Goal: Information Seeking & Learning: Learn about a topic

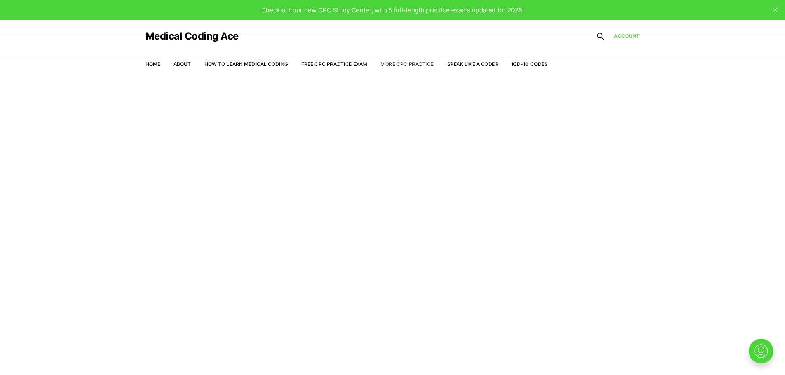
click at [408, 62] on link "More CPC Practice" at bounding box center [406, 64] width 53 height 6
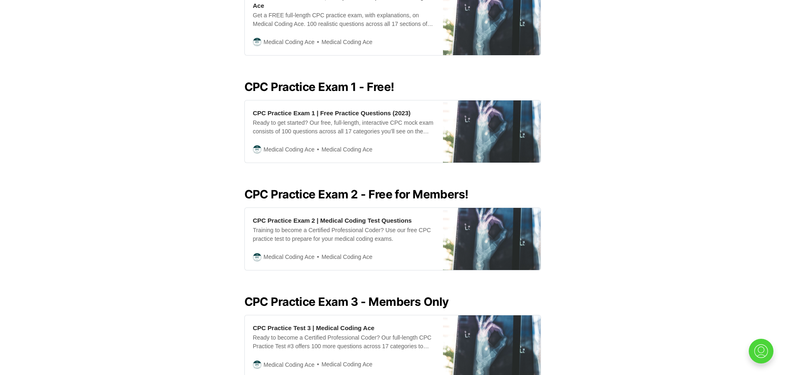
scroll to position [341, 0]
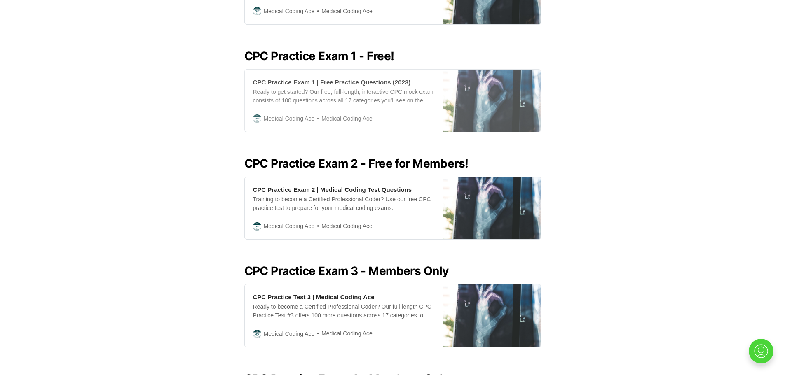
click at [380, 78] on div "CPC Practice Exam 1 | Free Practice Questions (2023)" at bounding box center [332, 82] width 158 height 9
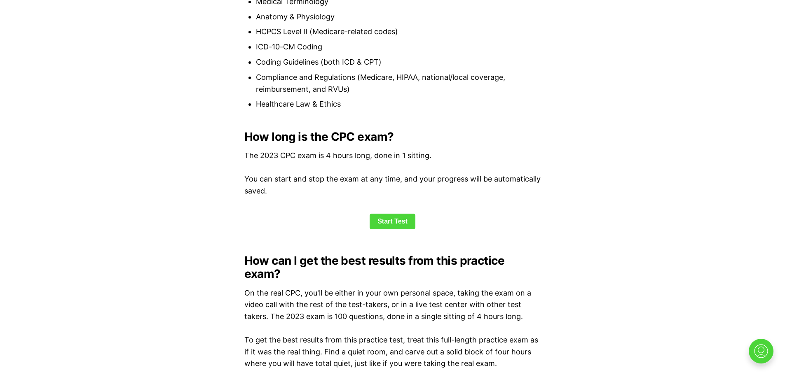
scroll to position [352, 0]
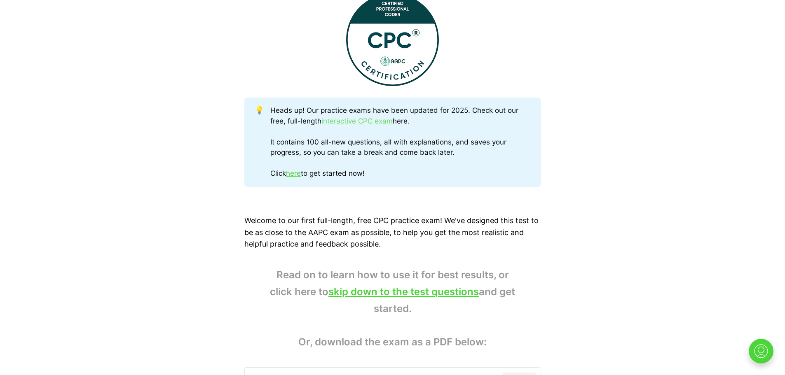
click at [348, 120] on link "interactive CPC exam" at bounding box center [356, 121] width 71 height 8
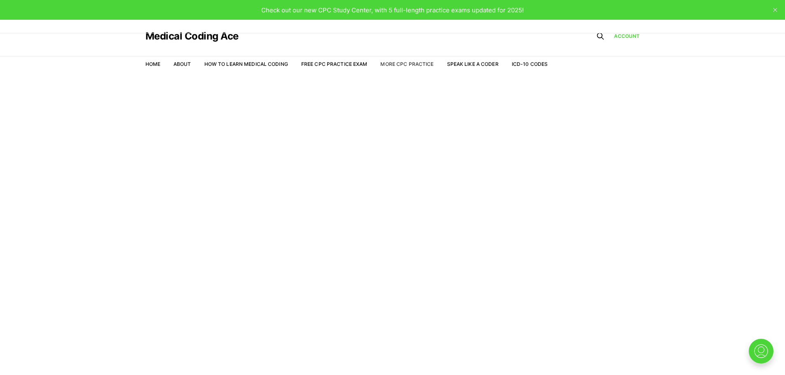
click at [405, 64] on link "More CPC Practice" at bounding box center [406, 64] width 53 height 6
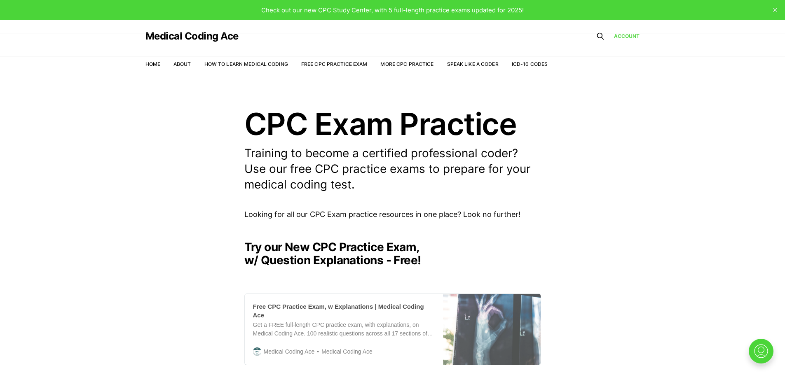
click at [389, 306] on div "Free CPC Practice Exam, w Explanations | Medical Coding Ace" at bounding box center [344, 311] width 182 height 17
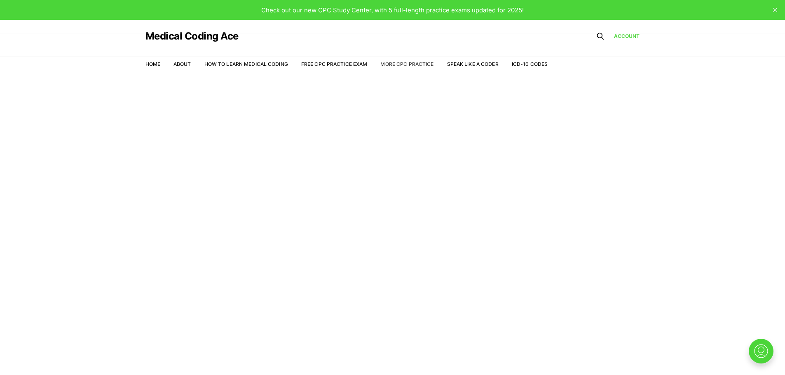
click at [394, 66] on link "More CPC Practice" at bounding box center [406, 64] width 53 height 6
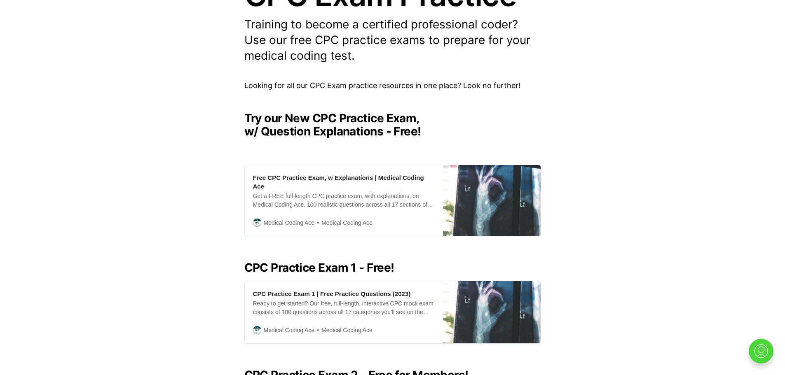
scroll to position [147, 0]
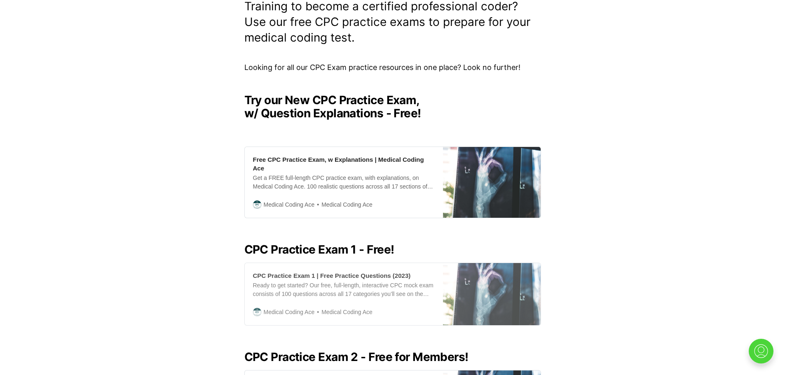
click at [358, 272] on div "CPC Practice Exam 1 | Free Practice Questions (2023)" at bounding box center [332, 276] width 158 height 9
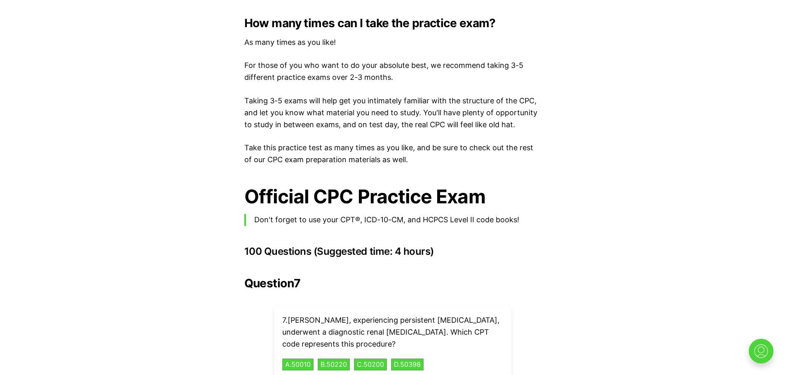
scroll to position [1632, 0]
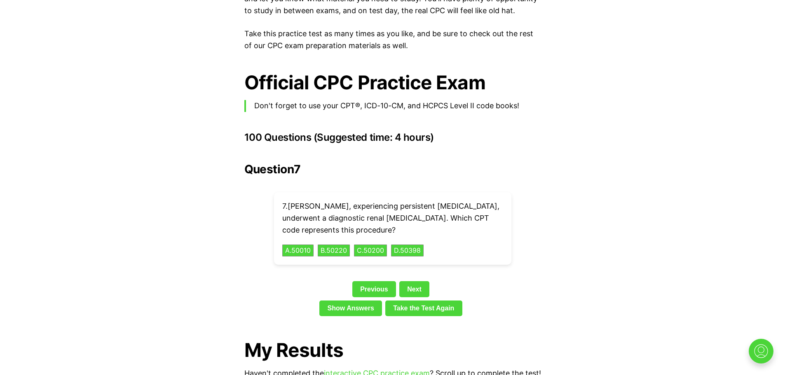
scroll to position [1749, 0]
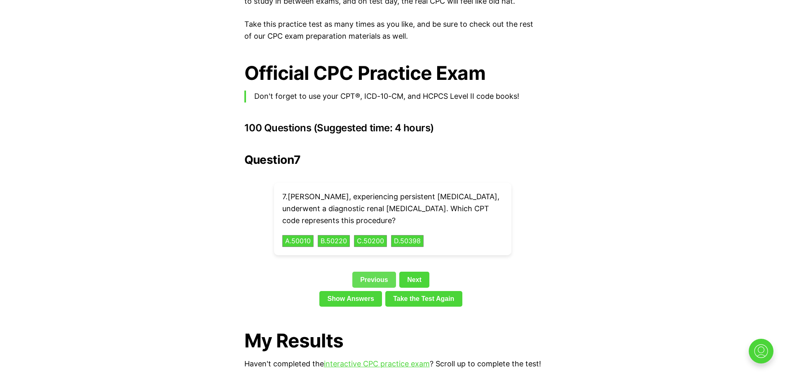
click at [382, 272] on link "Previous" at bounding box center [374, 280] width 44 height 16
click at [382, 266] on div "Question 7 7 . Ethan, experiencing persistent flank pain, underwent a diagnosti…" at bounding box center [392, 231] width 297 height 157
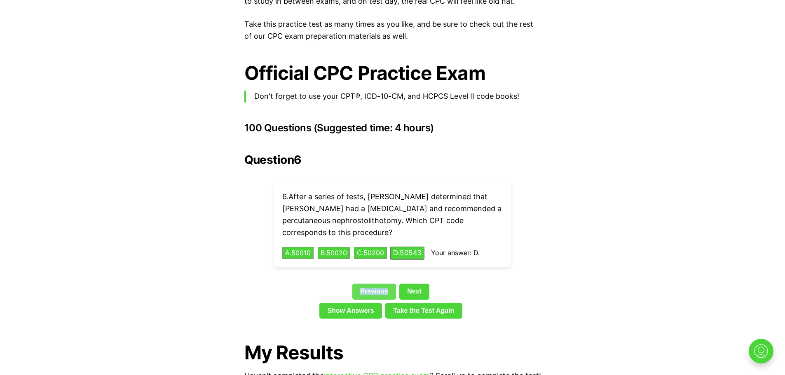
click at [378, 284] on link "Previous" at bounding box center [374, 292] width 44 height 16
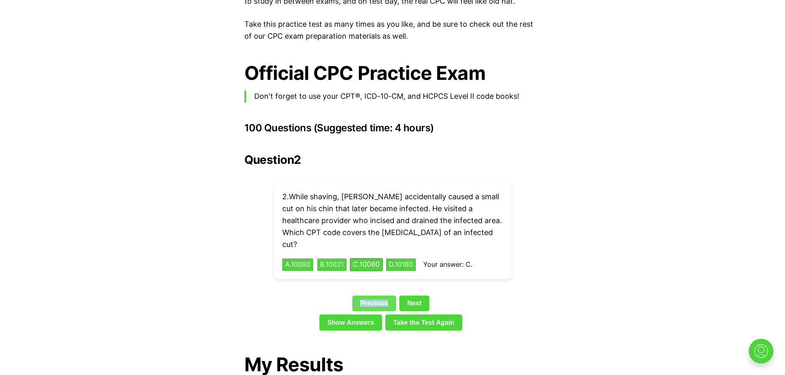
click at [378, 296] on link "Previous" at bounding box center [374, 304] width 44 height 16
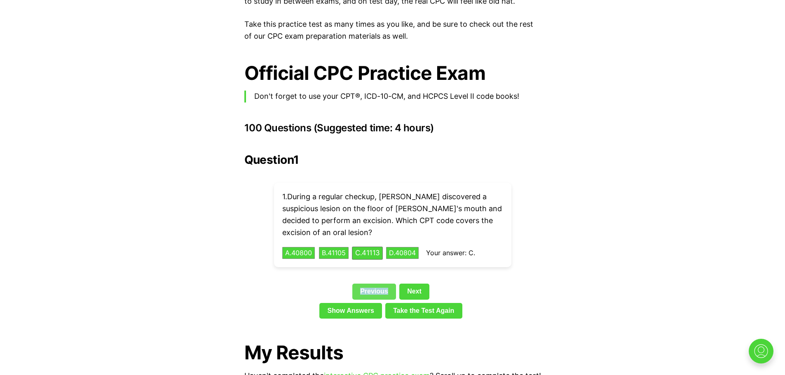
click at [378, 284] on link "Previous" at bounding box center [374, 292] width 44 height 16
click at [405, 303] on link "Take the Test Again" at bounding box center [423, 311] width 77 height 16
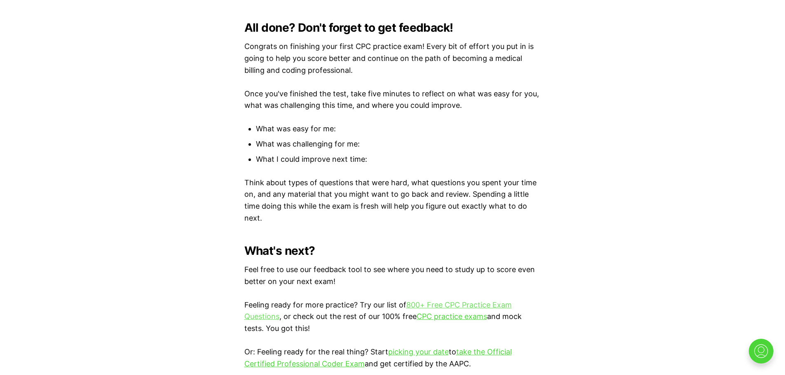
click at [462, 302] on link "800+ Free CPC Practice Exam Questions" at bounding box center [377, 311] width 267 height 21
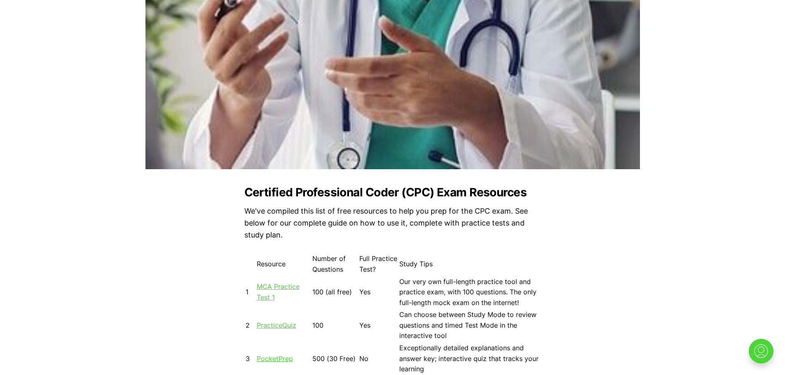
scroll to position [590, 0]
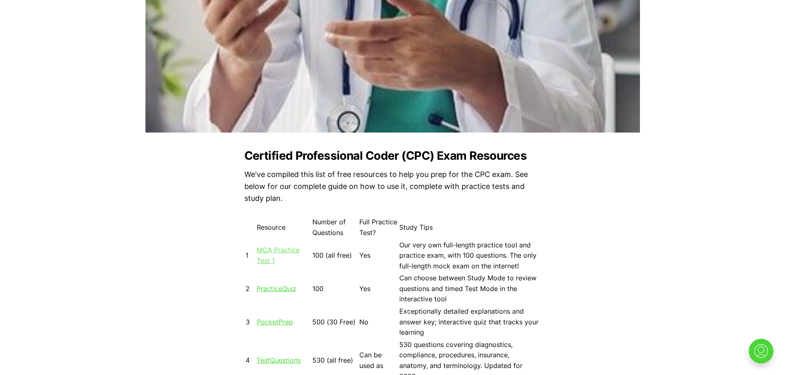
click at [274, 251] on link "MCA Practice Test 1" at bounding box center [278, 255] width 43 height 19
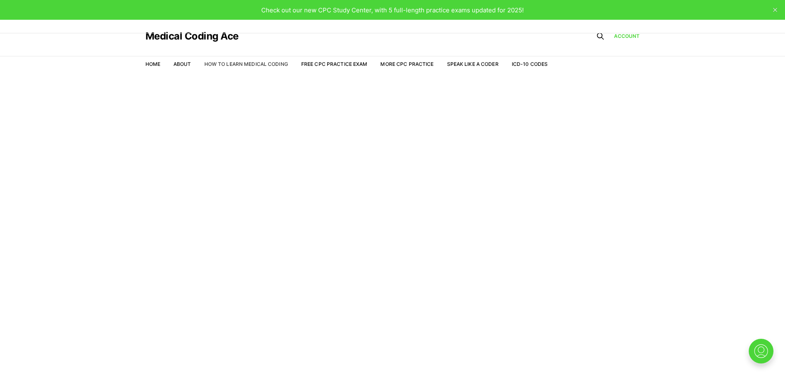
click at [269, 63] on link "How to Learn Medical Coding" at bounding box center [246, 64] width 84 height 6
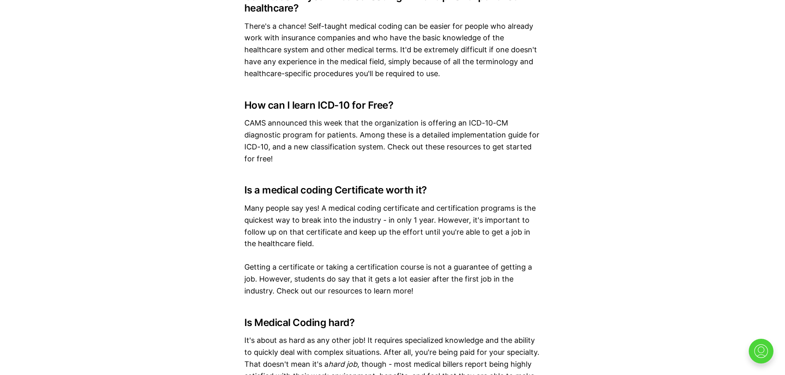
scroll to position [5201, 0]
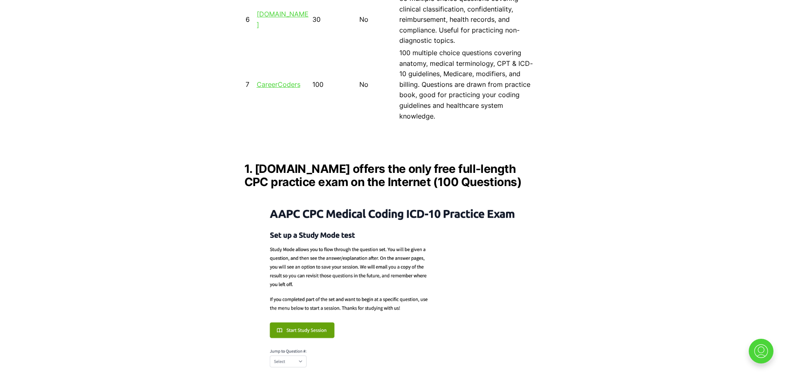
click at [294, 321] on img at bounding box center [392, 286] width 297 height 181
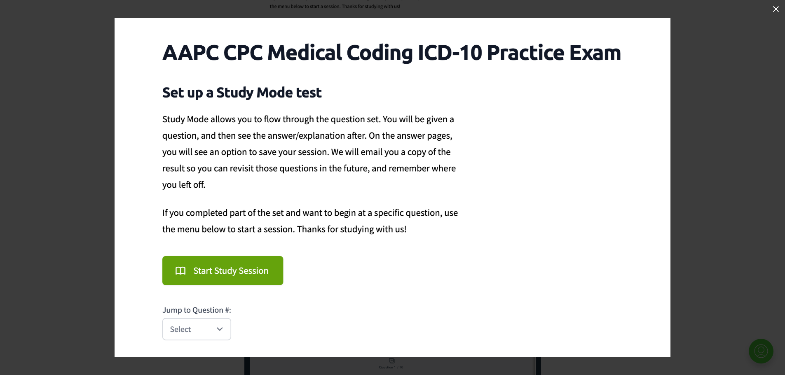
scroll to position [1333, 0]
click at [183, 270] on img at bounding box center [393, 187] width 556 height 339
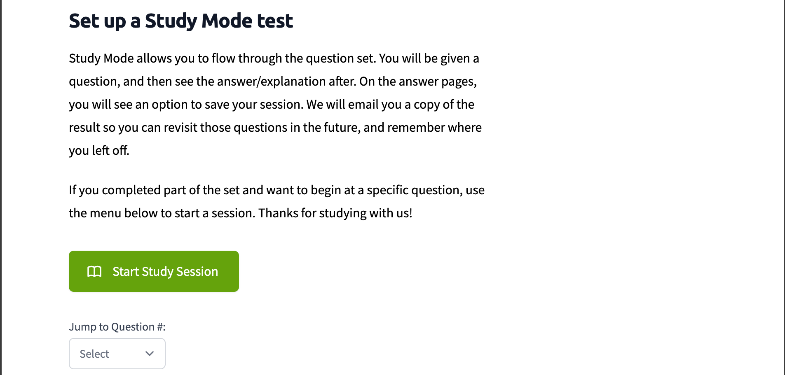
click at [150, 359] on img at bounding box center [393, 154] width 782 height 477
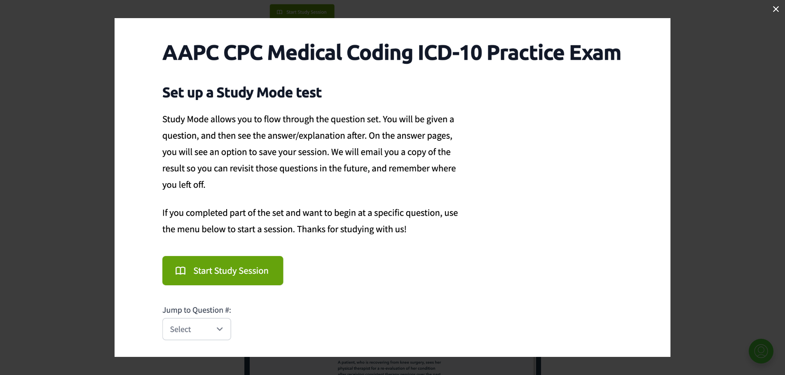
click at [775, 5] on button at bounding box center [776, 9] width 18 height 18
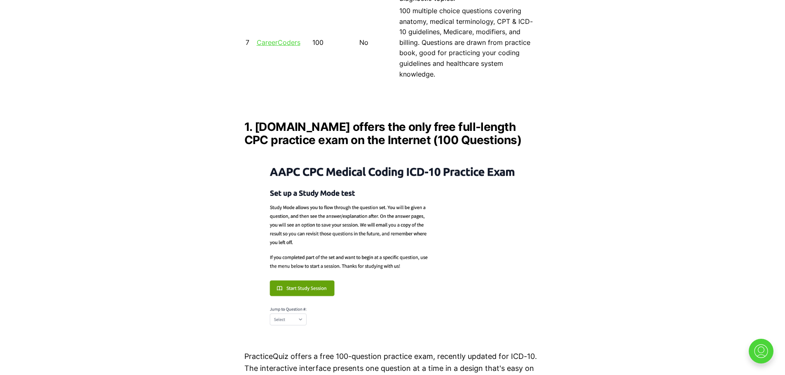
scroll to position [1050, 0]
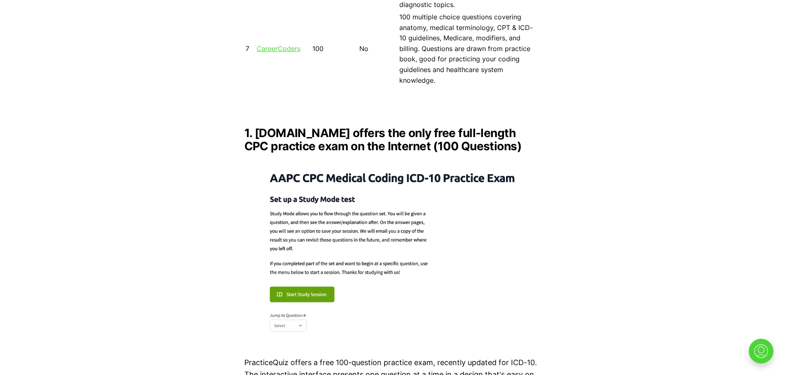
click at [322, 284] on img at bounding box center [392, 250] width 297 height 181
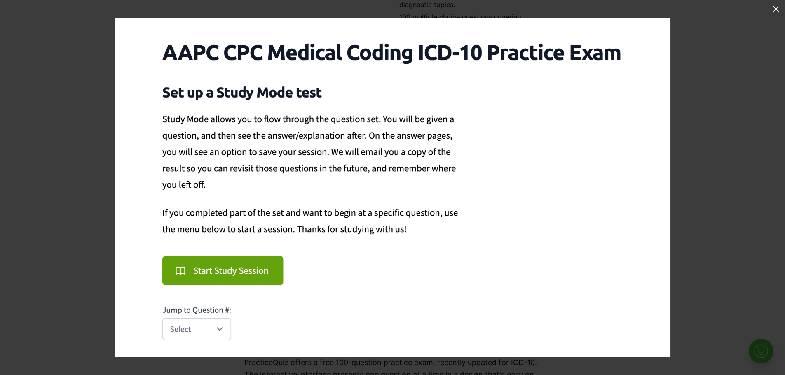
click at [179, 273] on img at bounding box center [393, 187] width 556 height 339
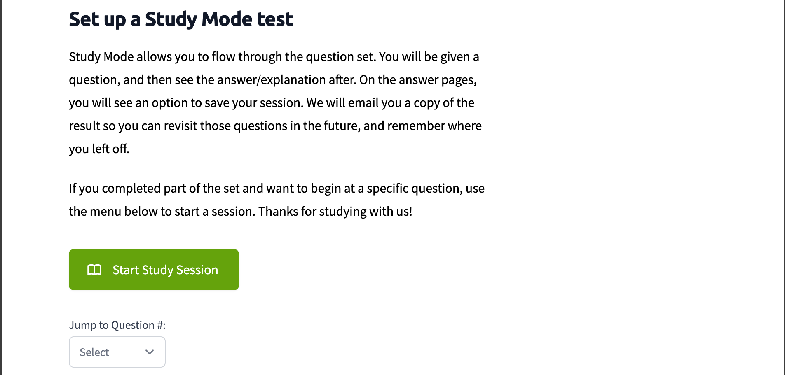
click at [153, 354] on img at bounding box center [393, 152] width 782 height 477
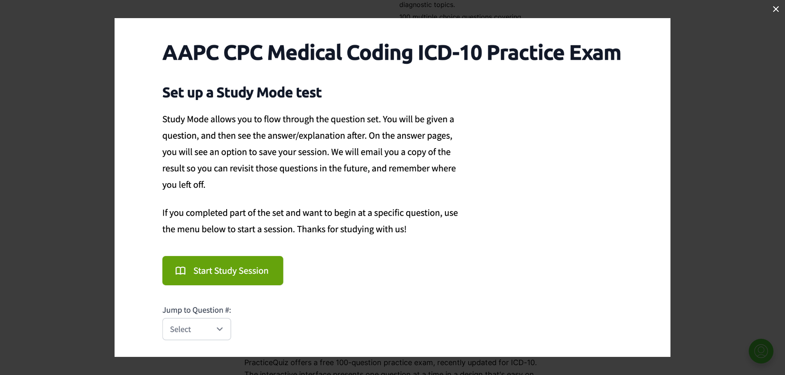
click at [197, 327] on img at bounding box center [393, 187] width 556 height 339
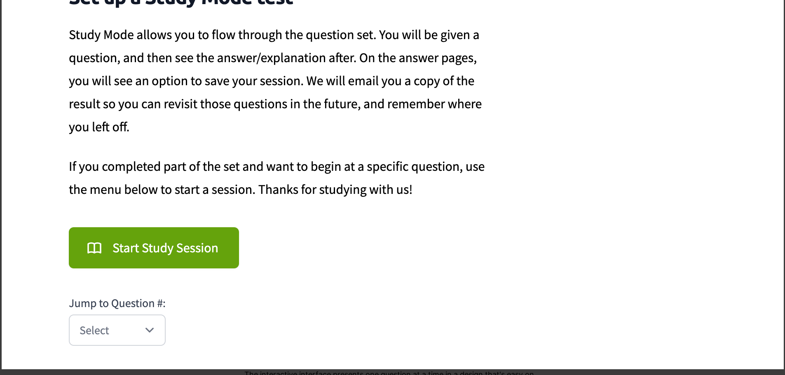
click at [94, 246] on img at bounding box center [393, 130] width 782 height 477
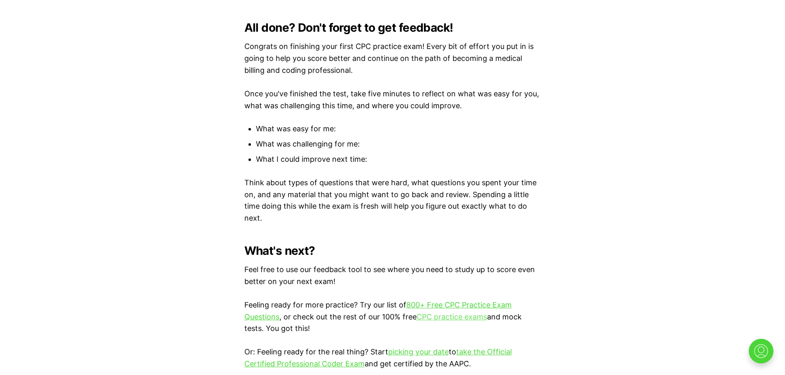
click at [433, 315] on link "CPC practice exams" at bounding box center [452, 317] width 70 height 9
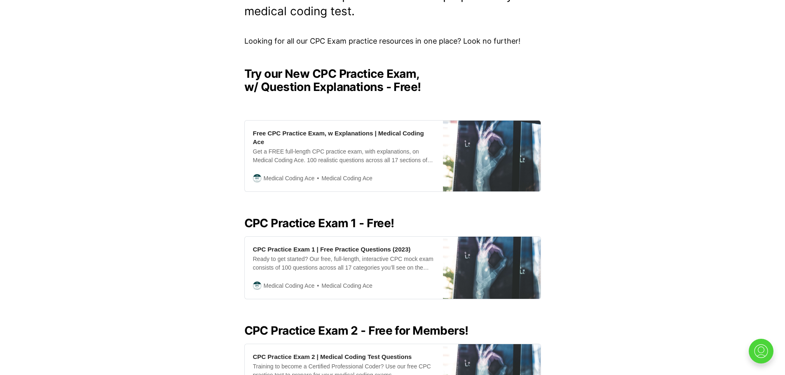
scroll to position [180, 0]
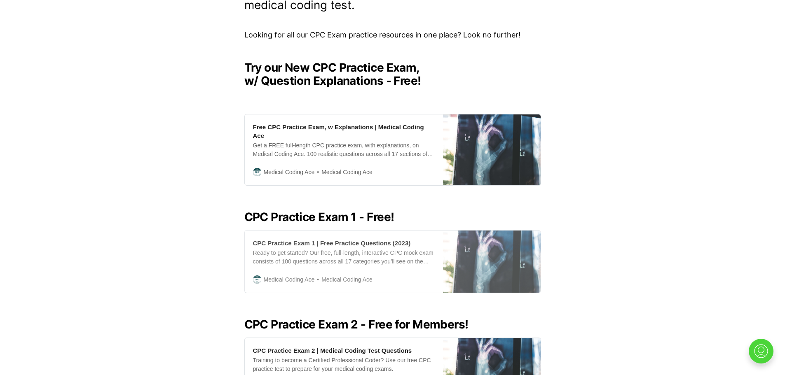
click at [289, 275] on span "Medical Coding Ace" at bounding box center [289, 279] width 51 height 9
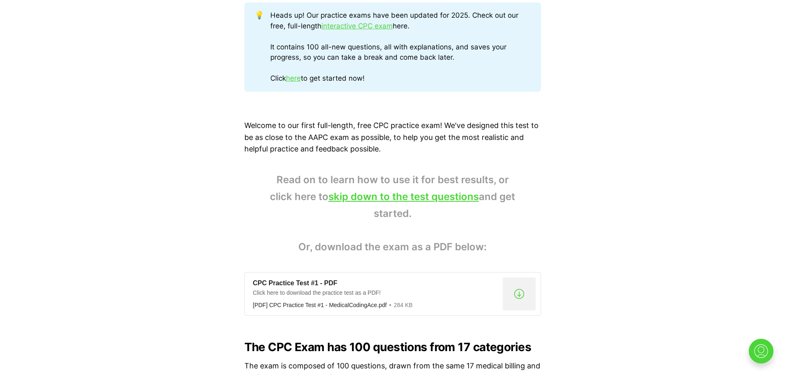
scroll to position [460, 0]
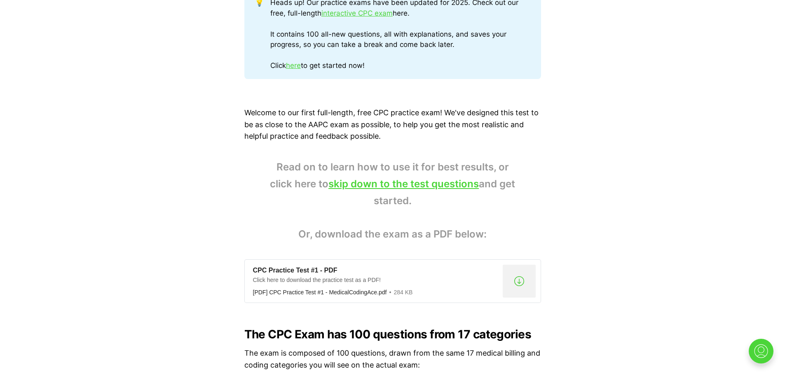
click at [418, 185] on link "skip down to the test questions" at bounding box center [403, 184] width 150 height 12
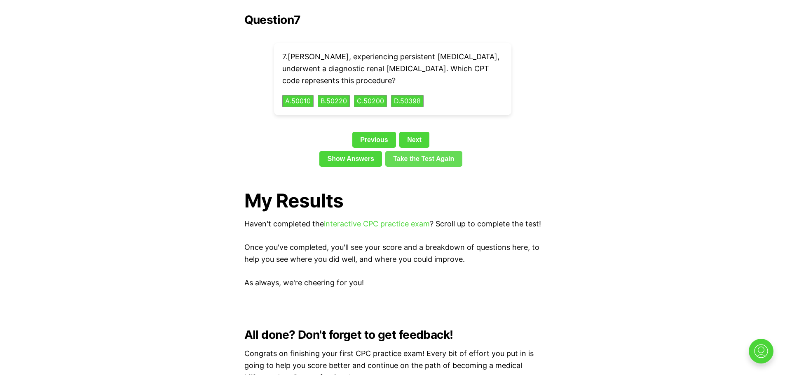
click at [410, 151] on link "Take the Test Again" at bounding box center [423, 159] width 77 height 16
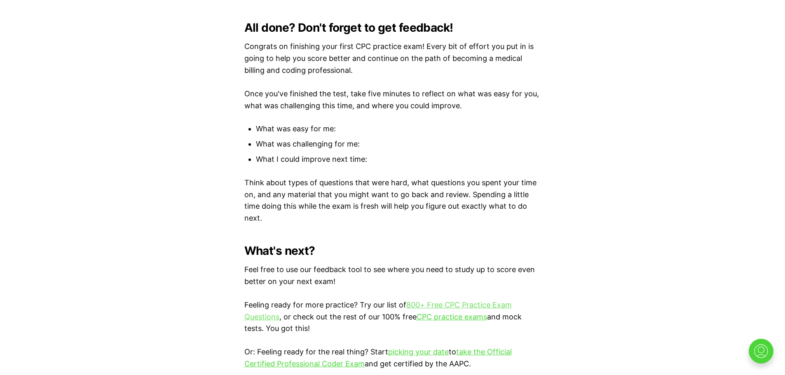
click at [434, 302] on link "800+ Free CPC Practice Exam Questions" at bounding box center [377, 311] width 267 height 21
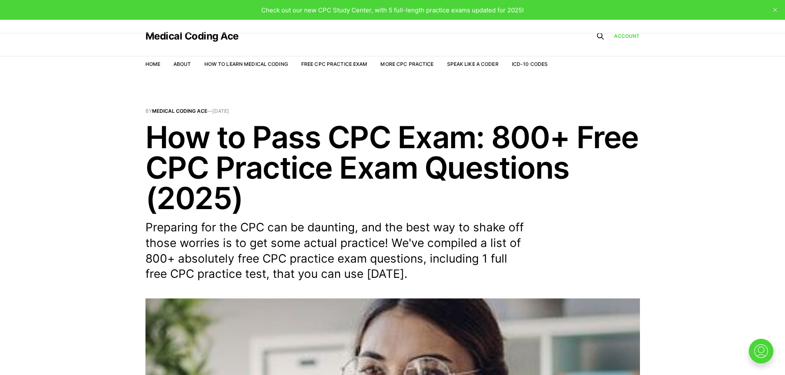
click at [407, 59] on nav "Home About How to Learn Medical Coding Free CPC Practice Exam More CPC Practice…" at bounding box center [346, 64] width 403 height 23
click at [407, 64] on link "More CPC Practice" at bounding box center [406, 64] width 53 height 6
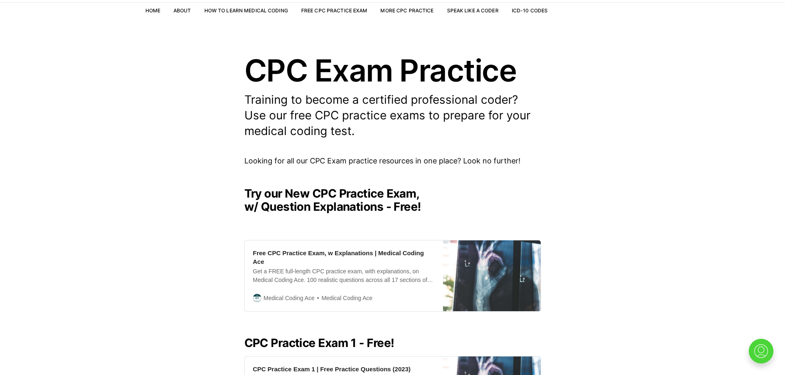
scroll to position [94, 0]
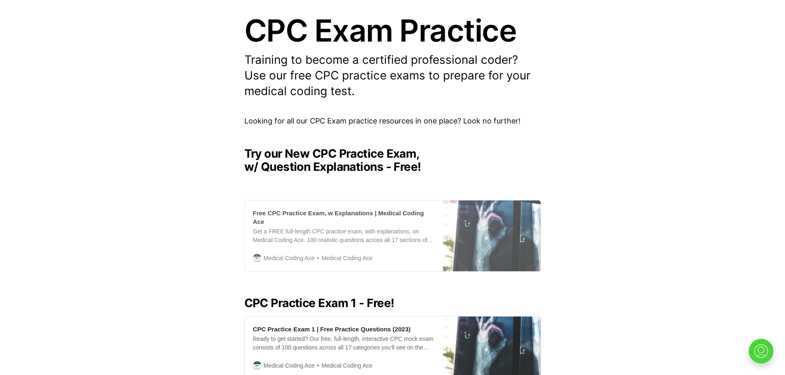
click at [360, 212] on div "Free CPC Practice Exam, w Explanations | Medical Coding Ace" at bounding box center [344, 217] width 182 height 17
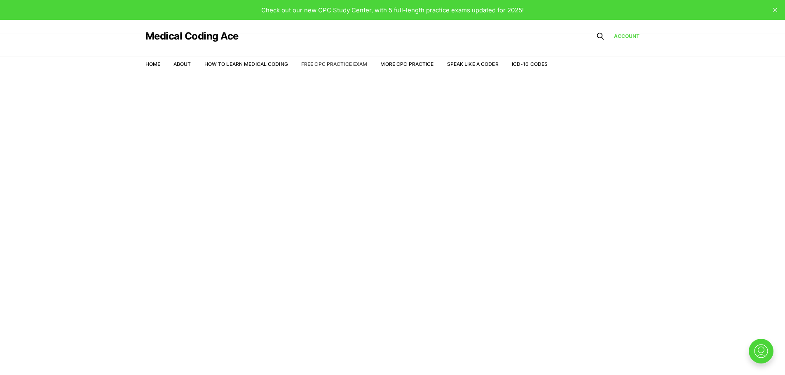
click at [338, 63] on link "Free CPC Practice Exam" at bounding box center [334, 64] width 66 height 6
click at [753, 349] on img at bounding box center [761, 351] width 26 height 26
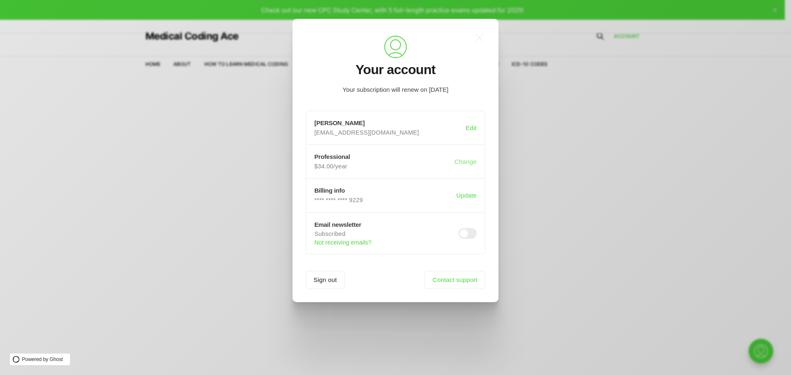
click at [462, 163] on button "Change" at bounding box center [466, 162] width 26 height 16
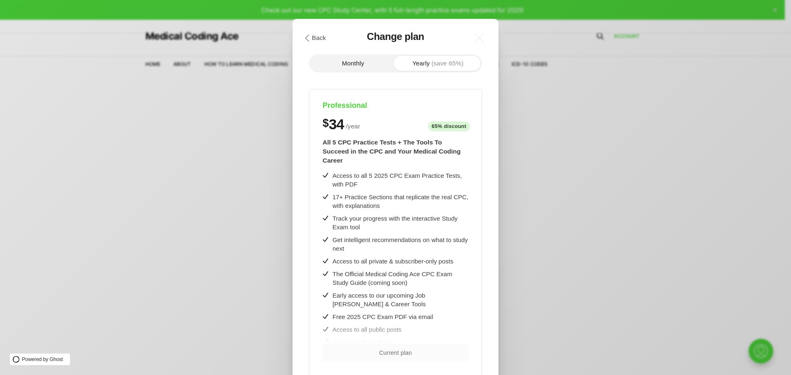
click at [568, 225] on div ".cls-1{fill:none;stroke:currentColor;stroke-linecap:round;stroke-linejoin:round…" at bounding box center [402, 187] width 804 height 375
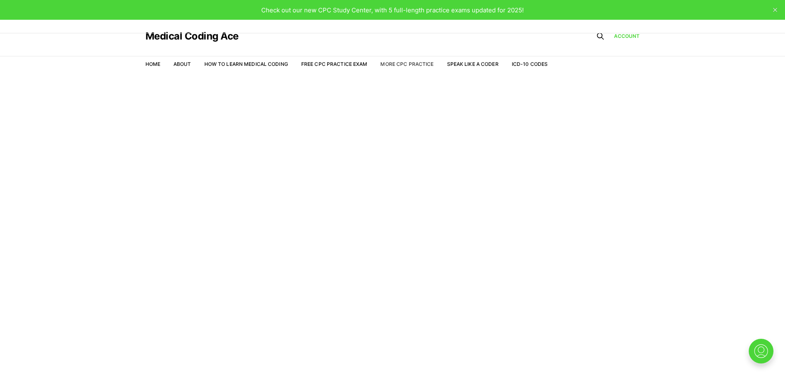
click at [409, 66] on link "More CPC Practice" at bounding box center [406, 64] width 53 height 6
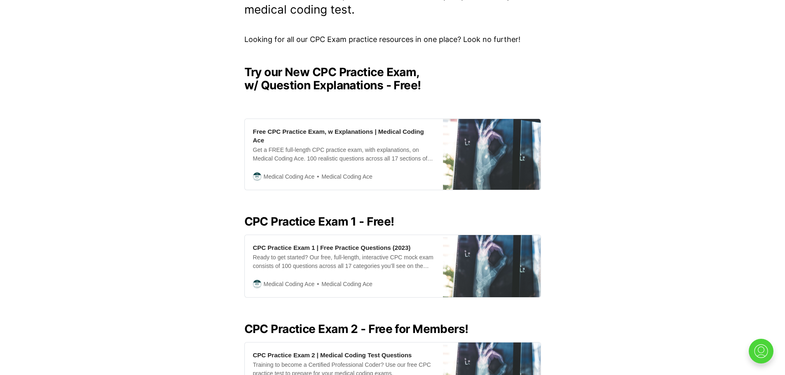
scroll to position [178, 0]
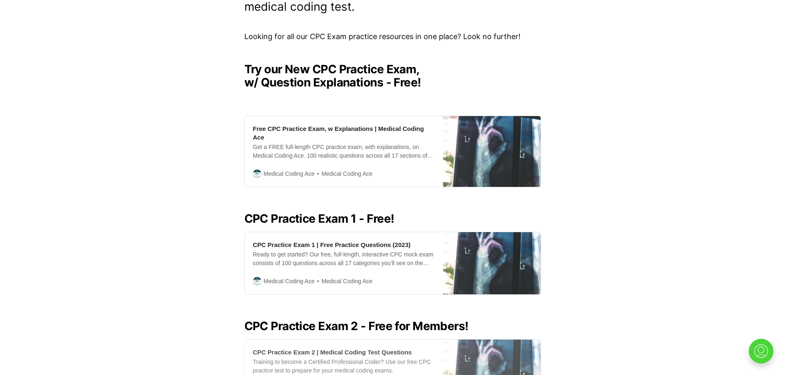
click at [345, 348] on div "CPC Practice Exam 2 | Medical Coding Test Questions" at bounding box center [332, 352] width 159 height 9
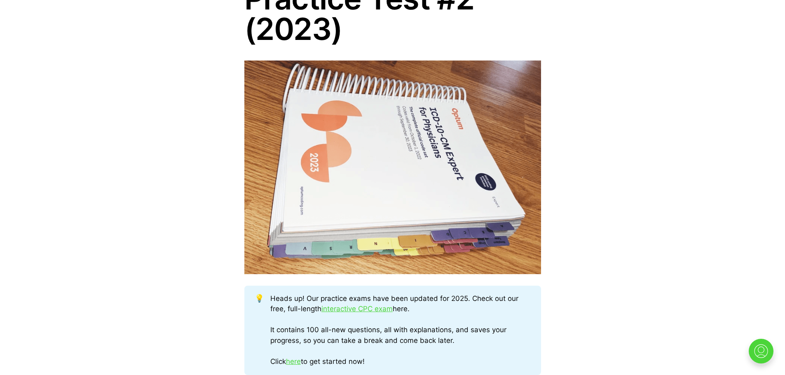
scroll to position [338, 0]
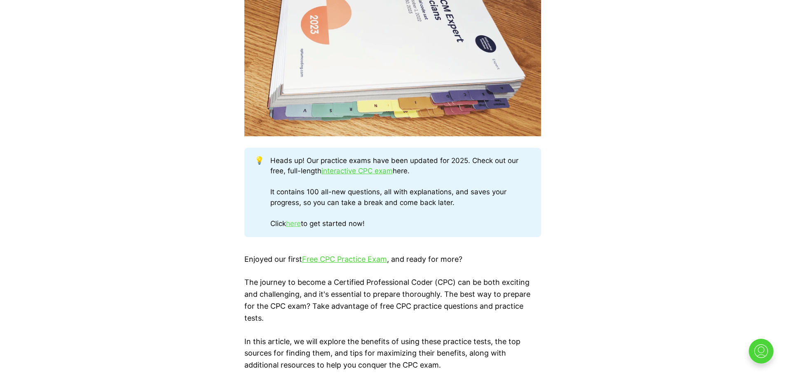
click at [297, 225] on link "here" at bounding box center [293, 224] width 15 height 8
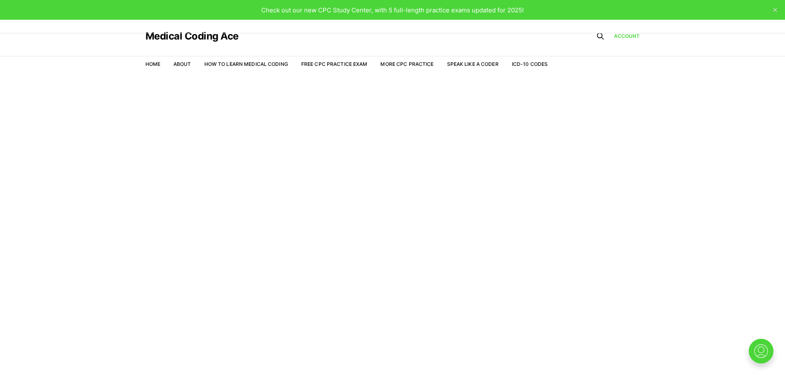
click at [479, 8] on span "Check out our new CPC Study Center, with 5 full-length practice exams updated f…" at bounding box center [392, 10] width 263 height 8
click at [321, 63] on link "Free CPC Practice Exam" at bounding box center [334, 64] width 66 height 6
click at [327, 64] on link "Free CPC Practice Exam" at bounding box center [334, 64] width 66 height 6
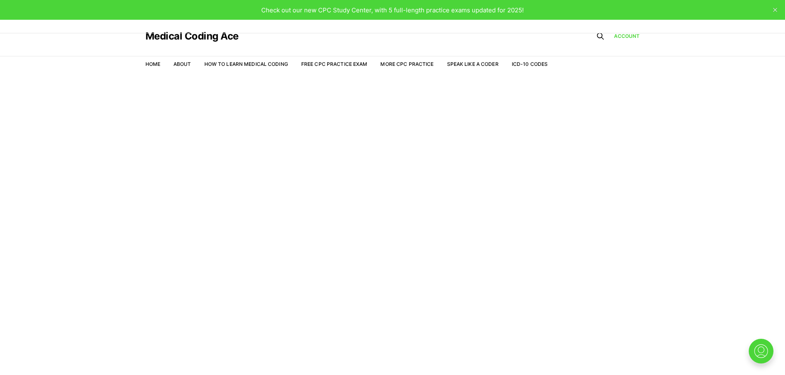
click at [327, 64] on link "Free CPC Practice Exam" at bounding box center [334, 64] width 66 height 6
click at [322, 9] on span "Check out our new CPC Study Center, with 5 full-length practice exams updated f…" at bounding box center [392, 10] width 263 height 8
click at [389, 6] on span "Check out our new CPC Study Center, with 5 full-length practice exams updated f…" at bounding box center [392, 10] width 263 height 8
click at [411, 6] on span "Check out our new CPC Study Center, with 5 full-length practice exams updated f…" at bounding box center [392, 10] width 263 height 8
click at [336, 64] on link "Free CPC Practice Exam" at bounding box center [334, 64] width 66 height 6
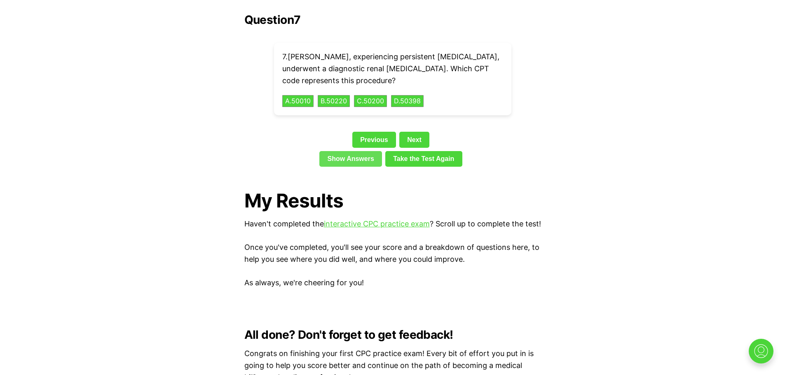
click at [345, 151] on link "Show Answers" at bounding box center [350, 159] width 63 height 16
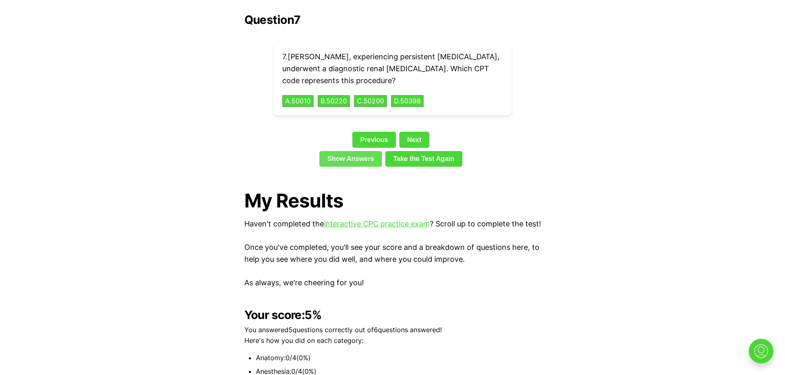
scroll to position [2196, 0]
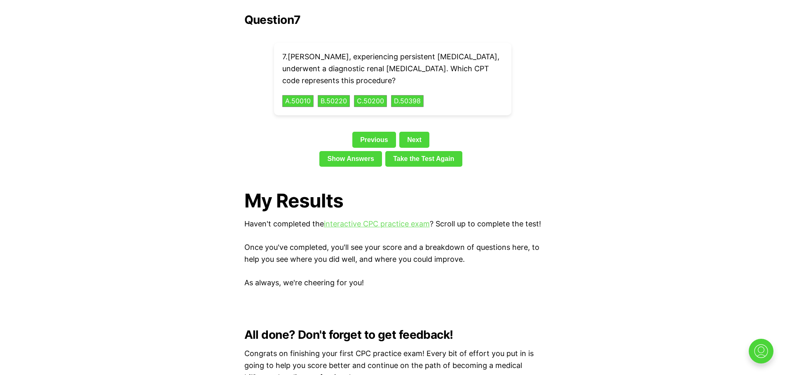
click at [371, 220] on link "interactive CPC practice exam" at bounding box center [377, 224] width 106 height 9
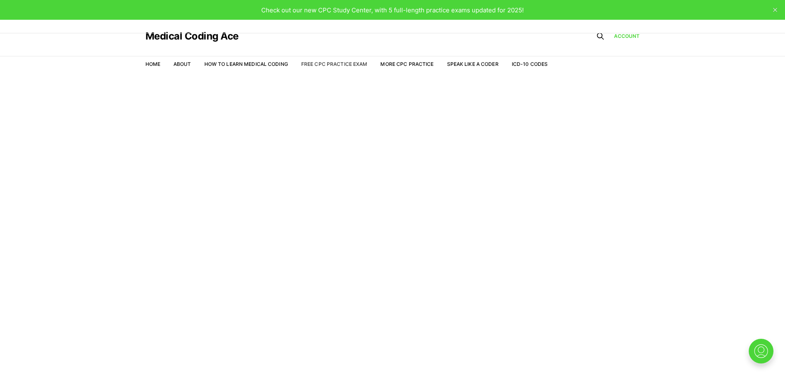
click at [317, 64] on link "Free CPC Practice Exam" at bounding box center [334, 64] width 66 height 6
click at [351, 62] on link "Free CPC Practice Exam" at bounding box center [334, 64] width 66 height 6
click at [348, 66] on link "Free CPC Practice Exam" at bounding box center [334, 64] width 66 height 6
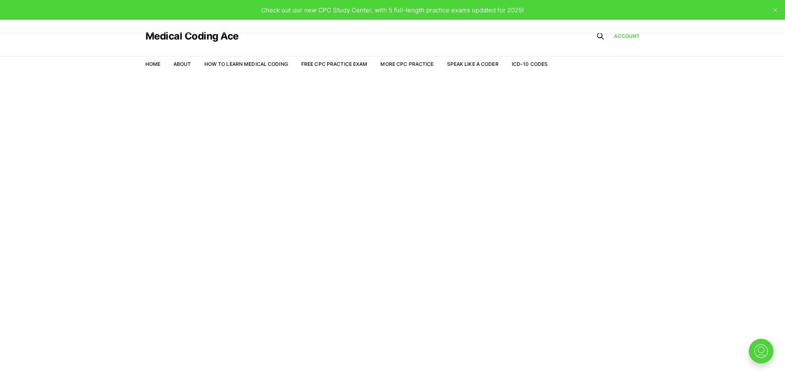
click at [544, 4] on div "Check out our new CPC Study Center, with 5 full-length practice exams updated f…" at bounding box center [392, 10] width 785 height 20
click at [354, 64] on link "Free CPC Practice Exam" at bounding box center [334, 64] width 66 height 6
drag, startPoint x: 0, startPoint y: 0, endPoint x: 406, endPoint y: 62, distance: 410.7
click at [406, 62] on link "More CPC Practice" at bounding box center [406, 64] width 53 height 6
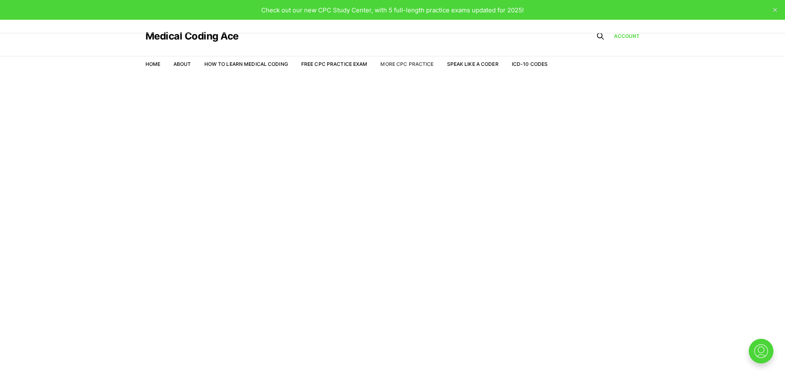
click at [406, 62] on link "More CPC Practice" at bounding box center [406, 64] width 53 height 6
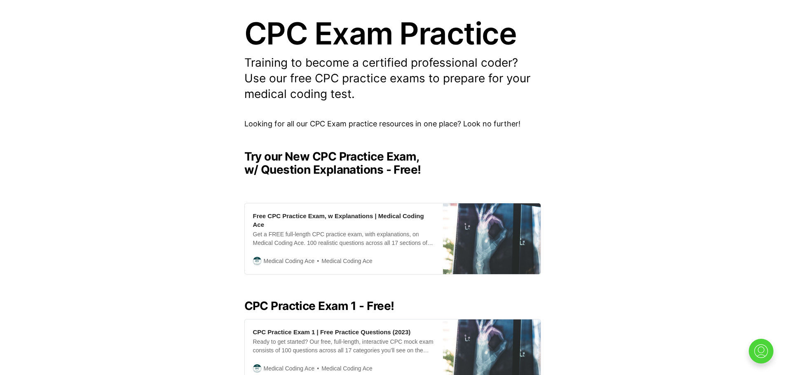
scroll to position [161, 0]
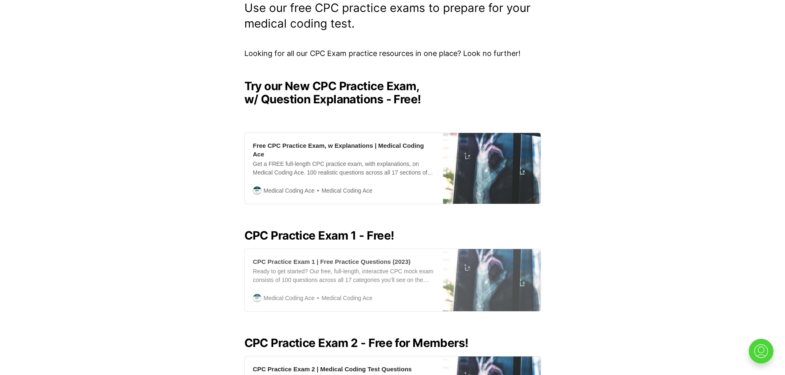
click at [297, 294] on span "Medical Coding Ace" at bounding box center [289, 298] width 51 height 9
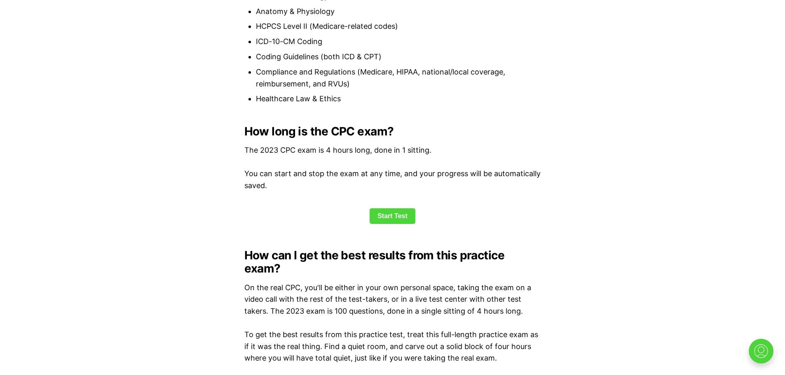
scroll to position [1019, 0]
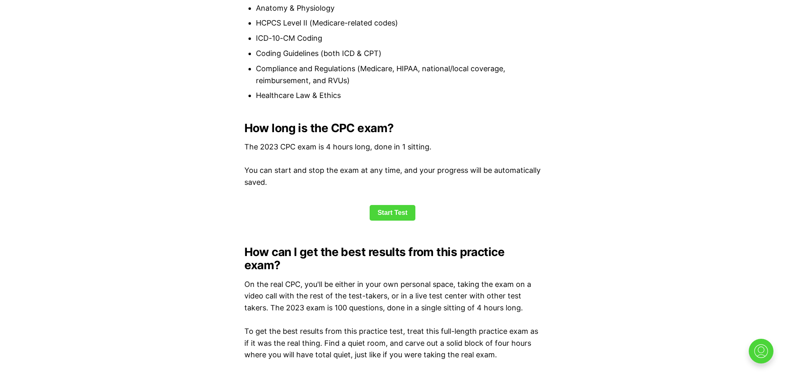
drag, startPoint x: 789, startPoint y: 38, endPoint x: 758, endPoint y: 180, distance: 145.5
click at [758, 180] on html "Check out our new CPC Study Center, with 5 full-length practice exams updated f…" at bounding box center [392, 369] width 785 height 2776
click at [394, 211] on link "Start Test" at bounding box center [393, 213] width 46 height 16
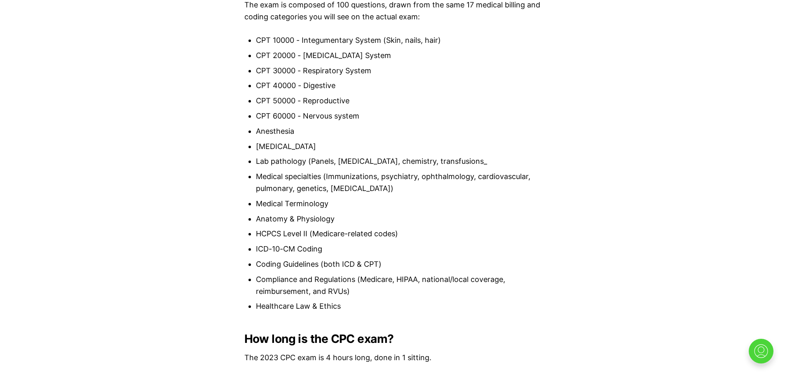
scroll to position [507, 0]
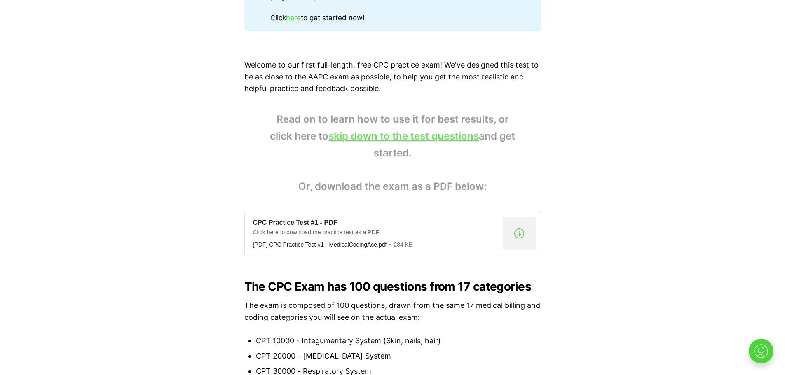
click at [360, 137] on link "skip down to the test questions" at bounding box center [403, 136] width 150 height 12
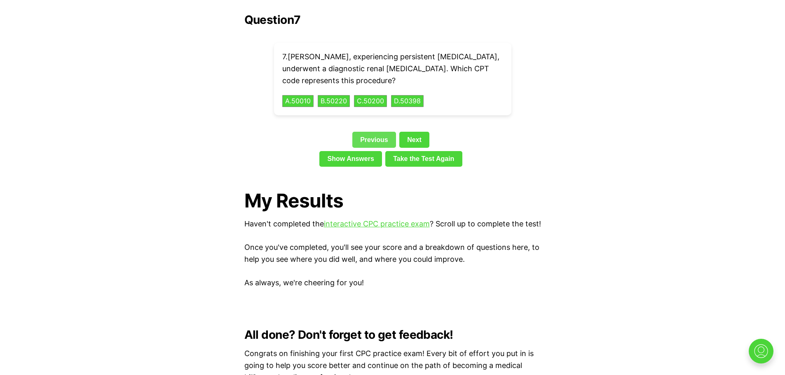
click at [376, 132] on link "Previous" at bounding box center [374, 140] width 44 height 16
click at [376, 124] on div "Question 7 7 . Ethan, experiencing persistent flank pain, underwent a diagnosti…" at bounding box center [392, 91] width 297 height 157
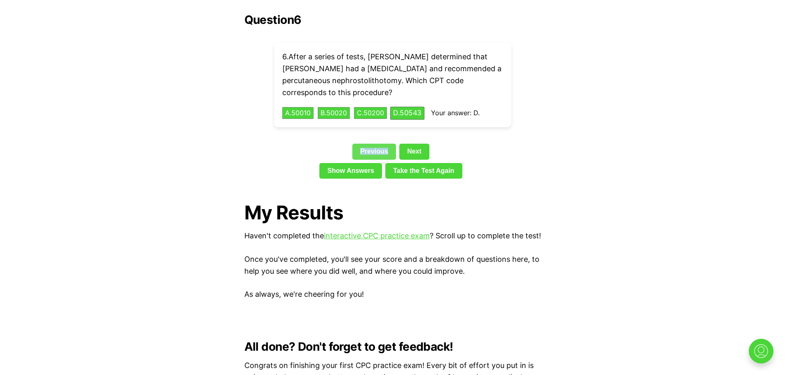
click at [384, 144] on link "Previous" at bounding box center [374, 152] width 44 height 16
click at [384, 144] on div "Previous Next" at bounding box center [392, 153] width 297 height 19
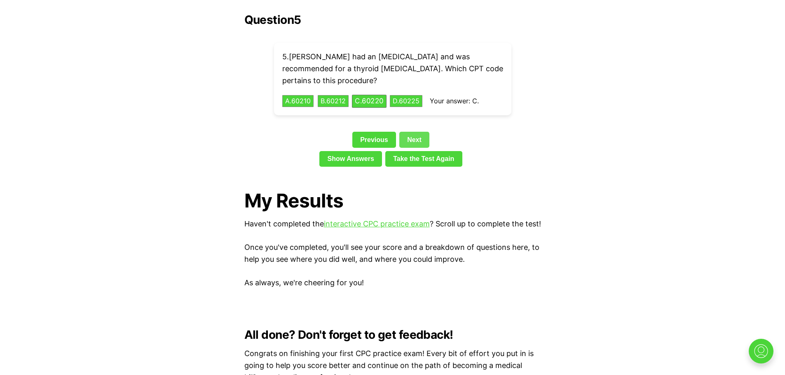
click at [419, 132] on link "Next" at bounding box center [414, 140] width 30 height 16
click at [419, 128] on div "Question 5 5 . Riley had an overactive thyroid and was recommended for a thyroi…" at bounding box center [392, 91] width 297 height 157
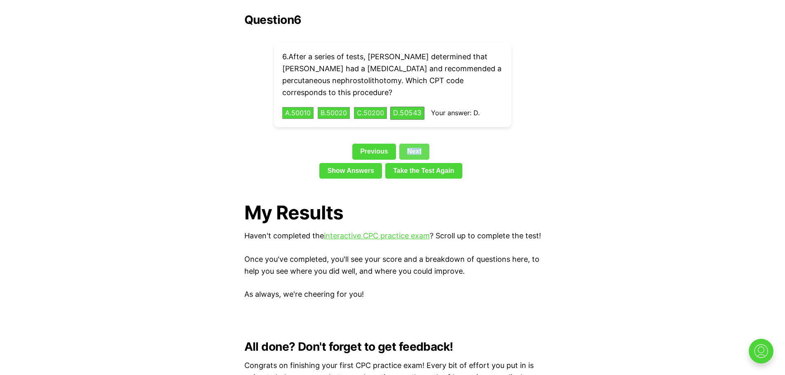
click at [419, 128] on div "Question 6 6 . After a series of tests, Dr. Wright determined that Katie had a …" at bounding box center [392, 97] width 297 height 169
click at [419, 144] on link "Next" at bounding box center [414, 152] width 30 height 16
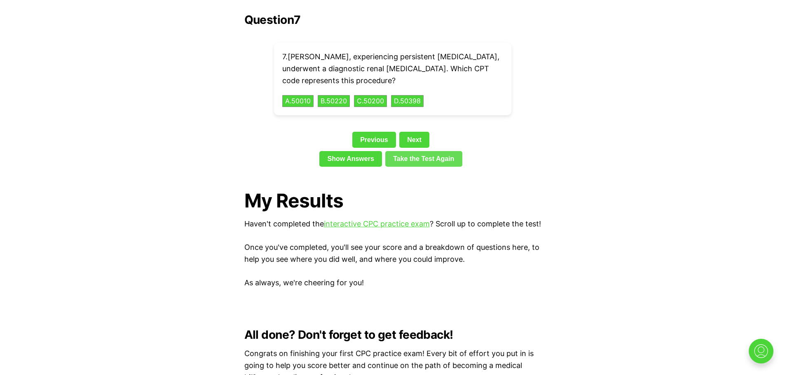
click at [412, 151] on link "Take the Test Again" at bounding box center [423, 159] width 77 height 16
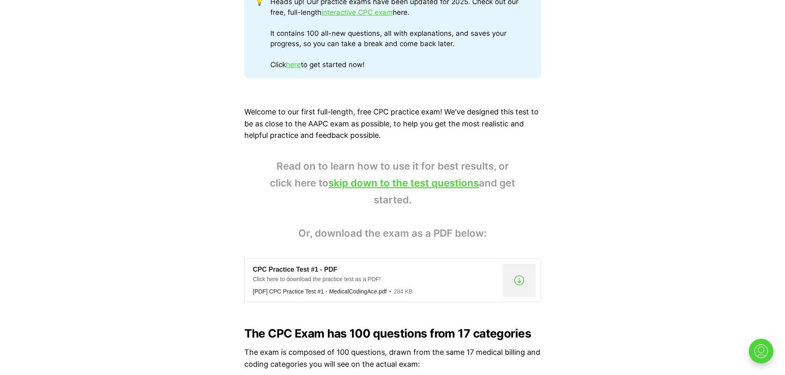
scroll to position [403, 0]
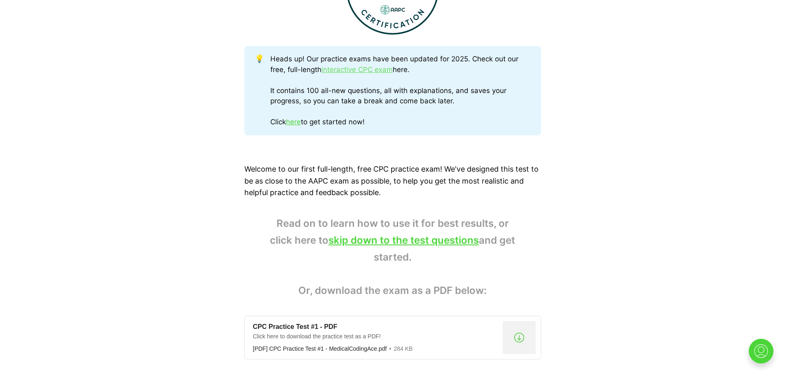
click at [343, 67] on link "interactive CPC exam" at bounding box center [356, 70] width 71 height 8
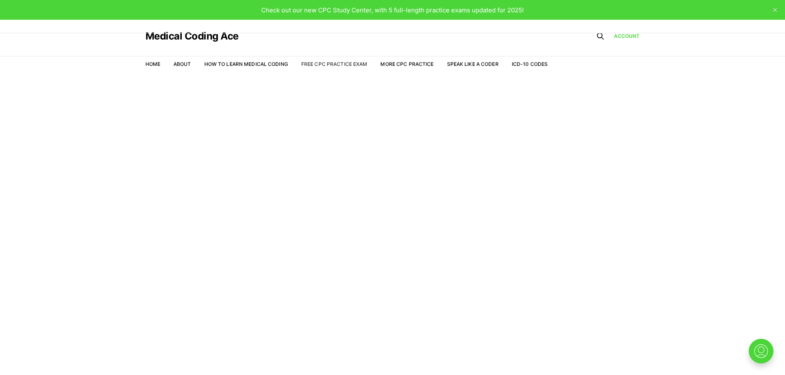
click at [338, 65] on link "Free CPC Practice Exam" at bounding box center [334, 64] width 66 height 6
click at [528, 63] on link "ICD-10 Codes" at bounding box center [530, 64] width 36 height 6
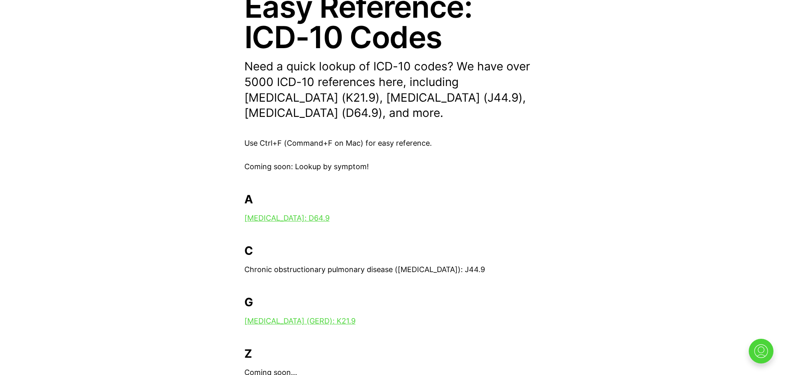
scroll to position [119, 0]
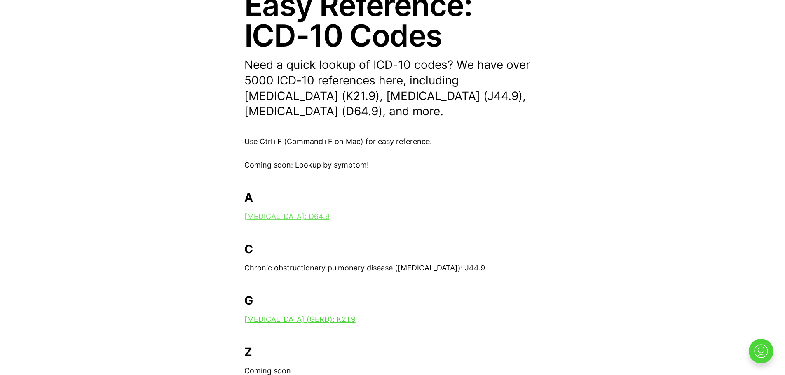
click at [275, 218] on link "Anemia: D64.9" at bounding box center [286, 216] width 85 height 9
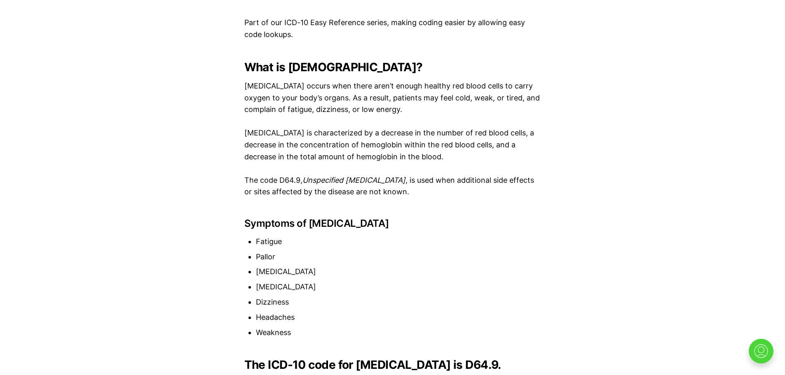
scroll to position [616, 0]
